Goal: Information Seeking & Learning: Understand process/instructions

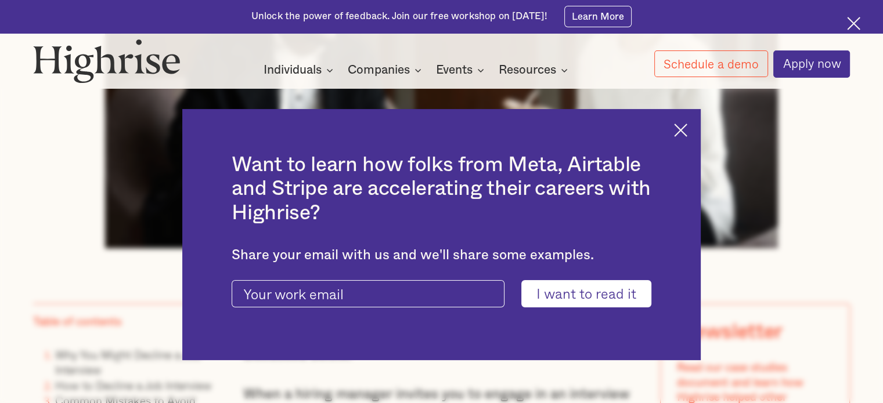
scroll to position [696, 0]
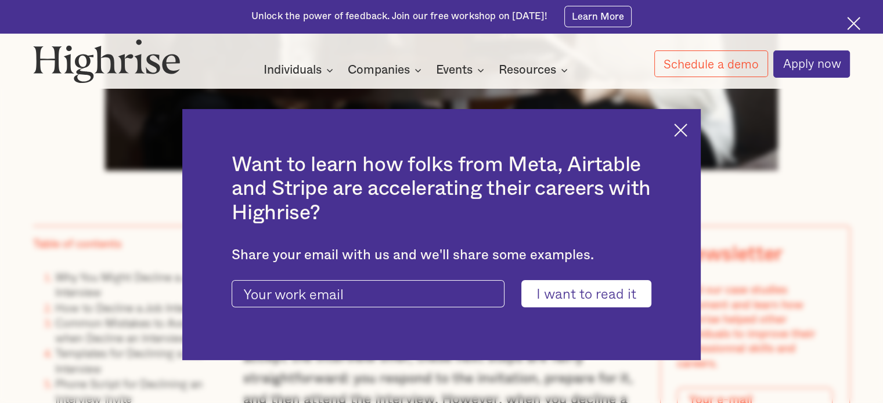
click at [671, 136] on div "Want to learn how folks from Meta, Airtable and Stripe are accelerating their c…" at bounding box center [441, 234] width 519 height 251
click at [687, 128] on img at bounding box center [680, 130] width 13 height 13
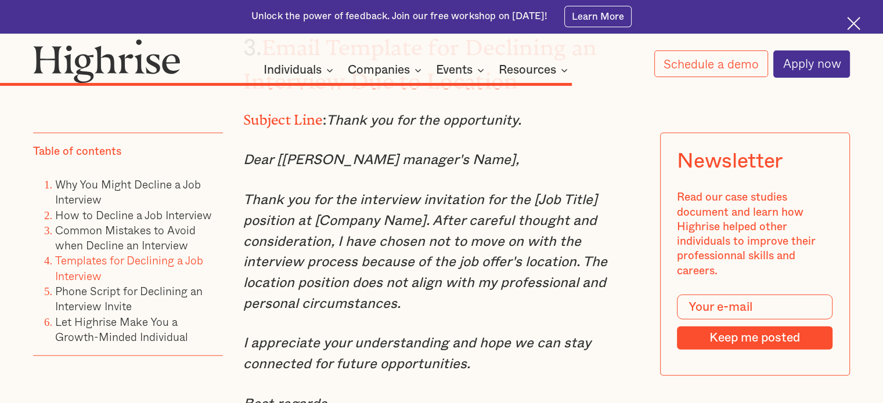
scroll to position [6810, 0]
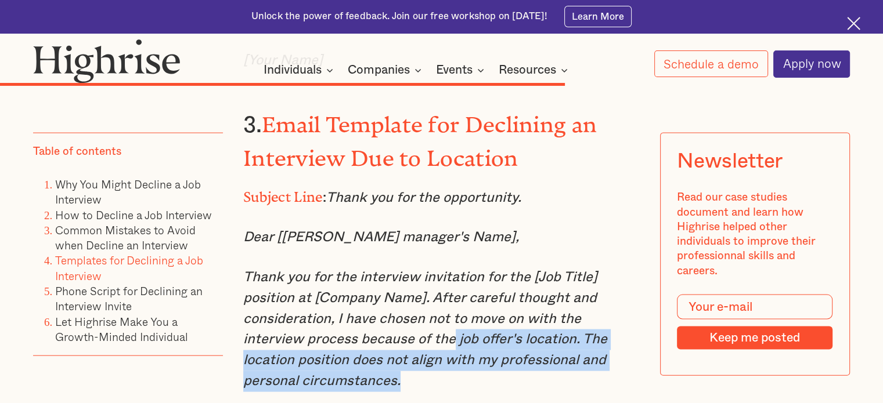
drag, startPoint x: 450, startPoint y: 270, endPoint x: 446, endPoint y: 309, distance: 39.7
click at [446, 309] on p "Thank you for the interview invitation for the [Job Title] position at [Company…" at bounding box center [441, 330] width 396 height 124
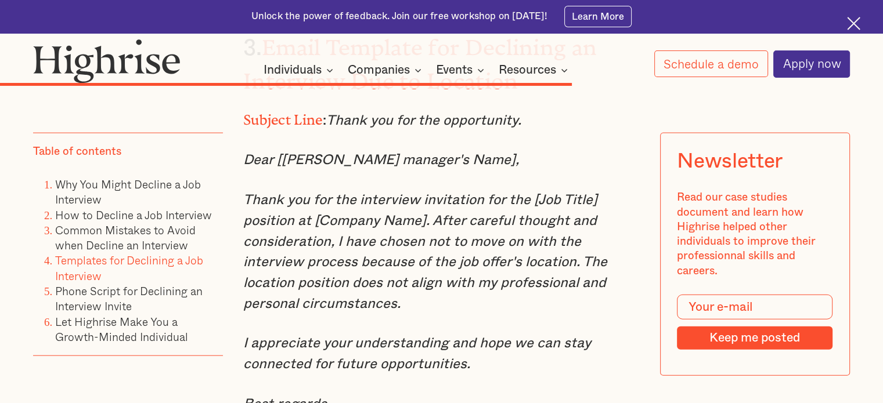
click at [489, 395] on p "Best regards," at bounding box center [441, 405] width 396 height 21
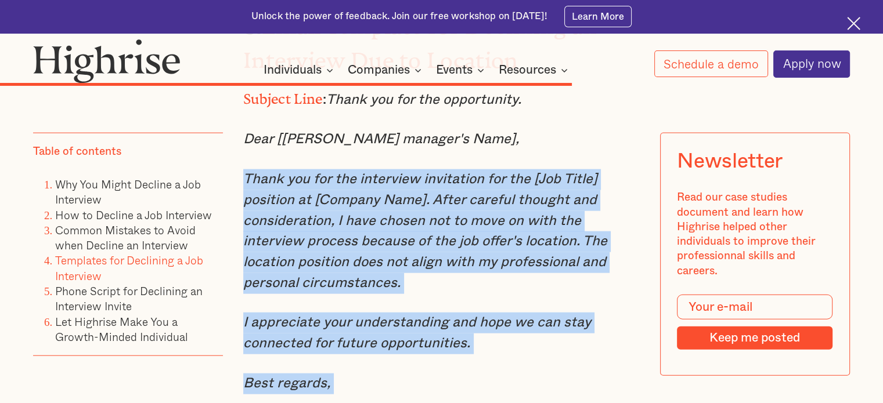
scroll to position [6931, 0]
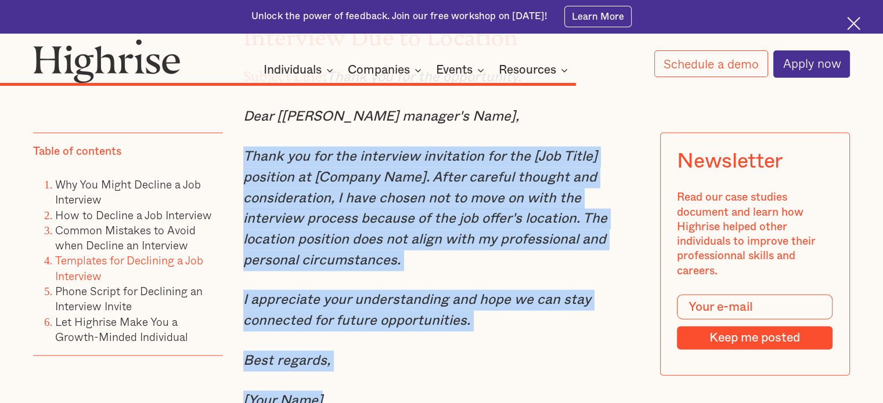
drag, startPoint x: 236, startPoint y: 210, endPoint x: 471, endPoint y: 317, distance: 258.4
copy div "Thank you for the interview invitation for the [Job Title] position at [Company…"
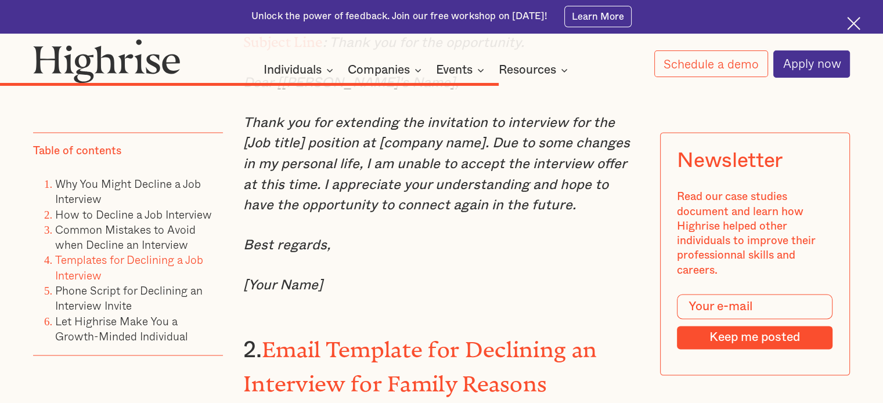
scroll to position [6066, 0]
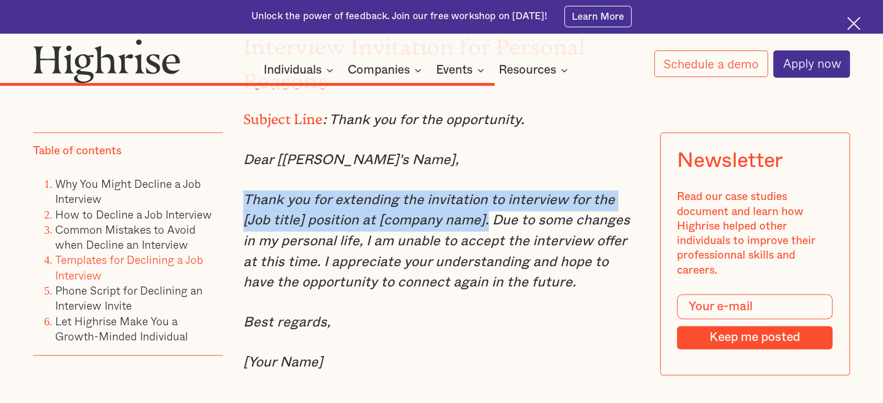
drag, startPoint x: 241, startPoint y: 143, endPoint x: 456, endPoint y: 176, distance: 216.7
click at [456, 193] on em "Thank you for extending the invitation to interview for the [Job title] positio…" at bounding box center [436, 241] width 387 height 97
copy em "Thank you for extending the invitation to interview for the [Job title] positio…"
click at [459, 193] on em "Thank you for extending the invitation to interview for the [Job title] positio…" at bounding box center [436, 241] width 387 height 97
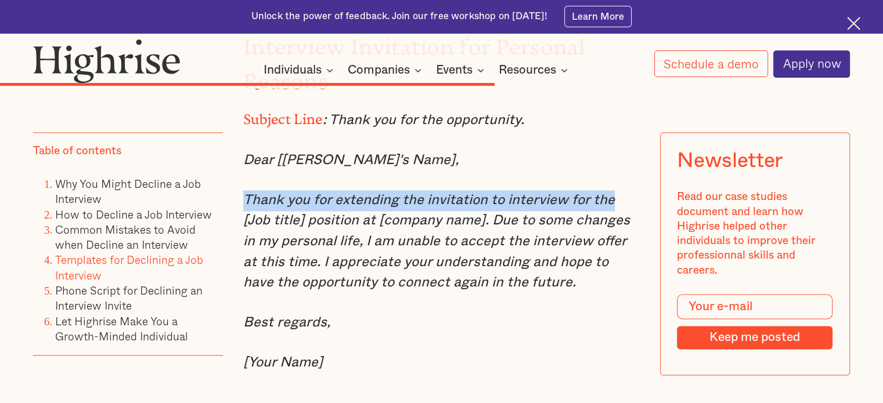
drag, startPoint x: 609, startPoint y: 148, endPoint x: 236, endPoint y: 152, distance: 373.2
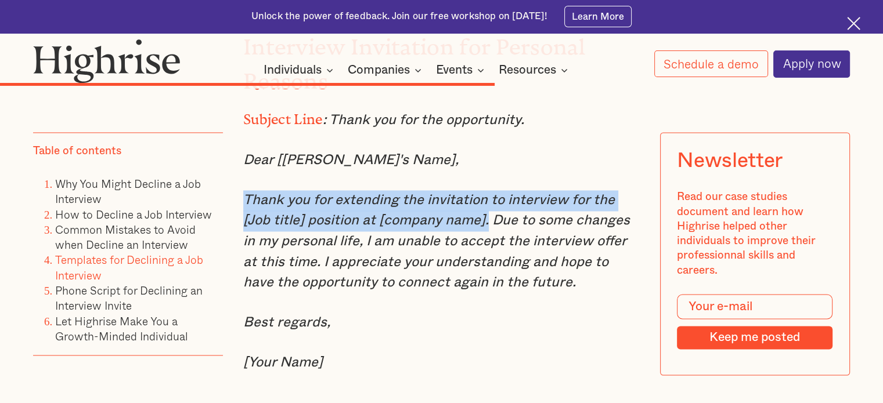
drag, startPoint x: 457, startPoint y: 167, endPoint x: 243, endPoint y: 146, distance: 215.2
click at [243, 193] on em "Thank you for extending the invitation to interview for the [Job title] positio…" at bounding box center [436, 241] width 387 height 97
copy em "Thank you for extending the invitation to interview for the [Job title] positio…"
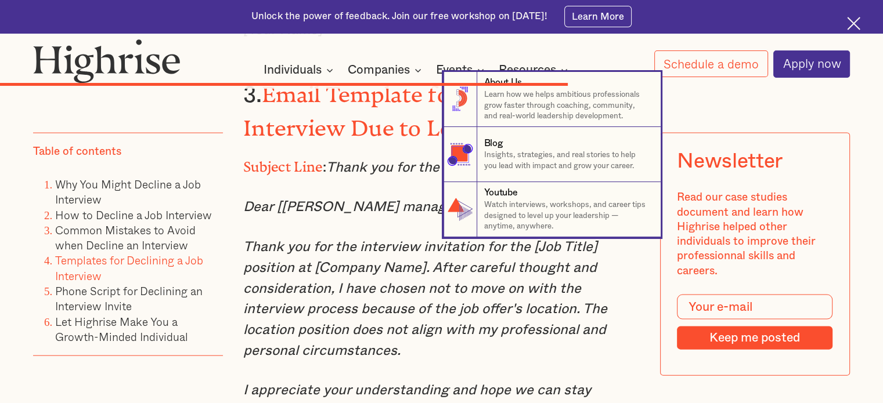
scroll to position [6686, 0]
